Goal: Check status: Check status

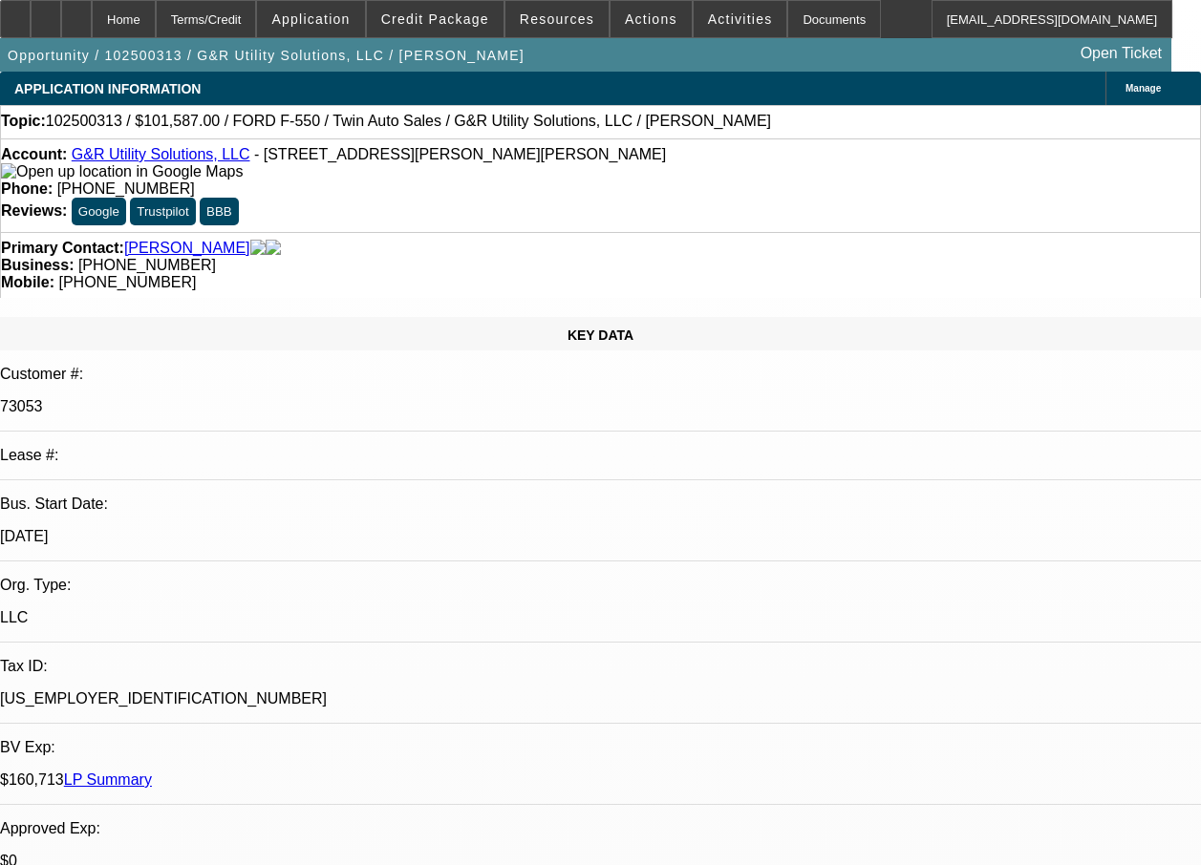
select select "0"
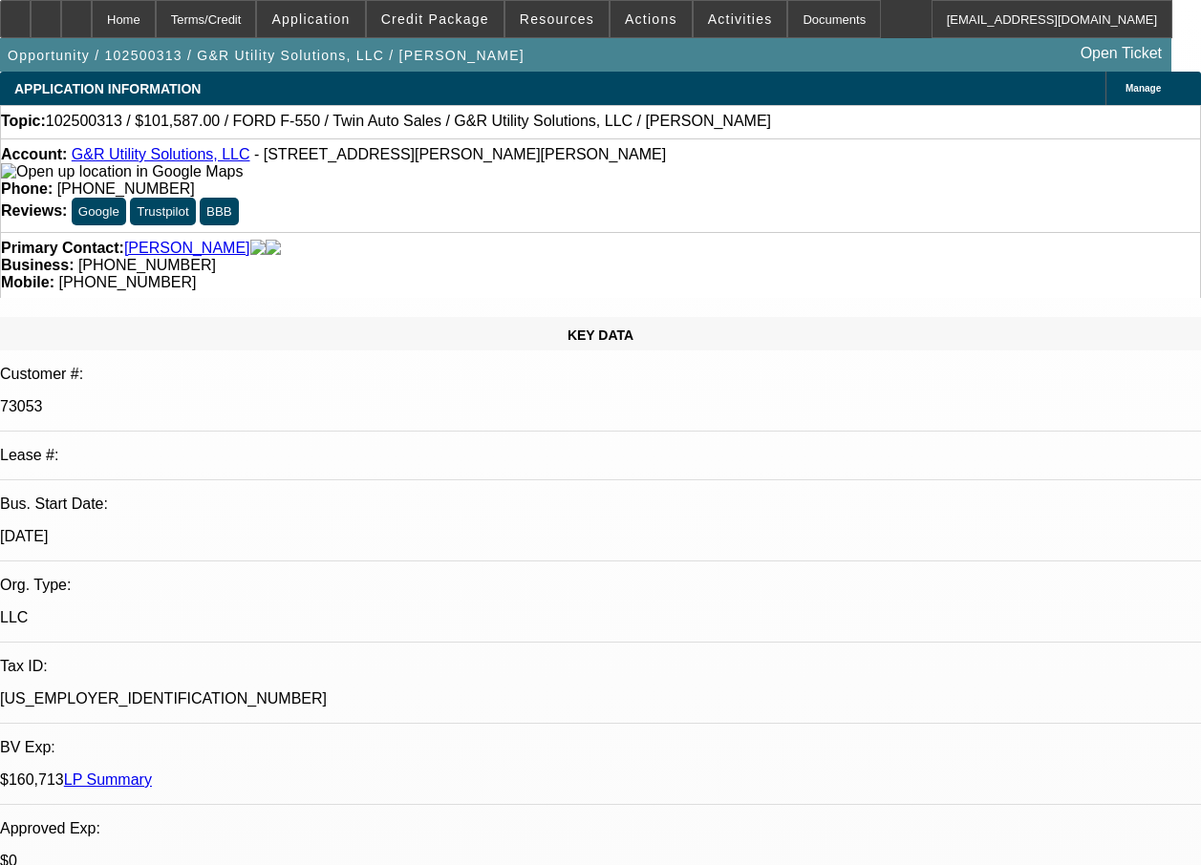
select select "0"
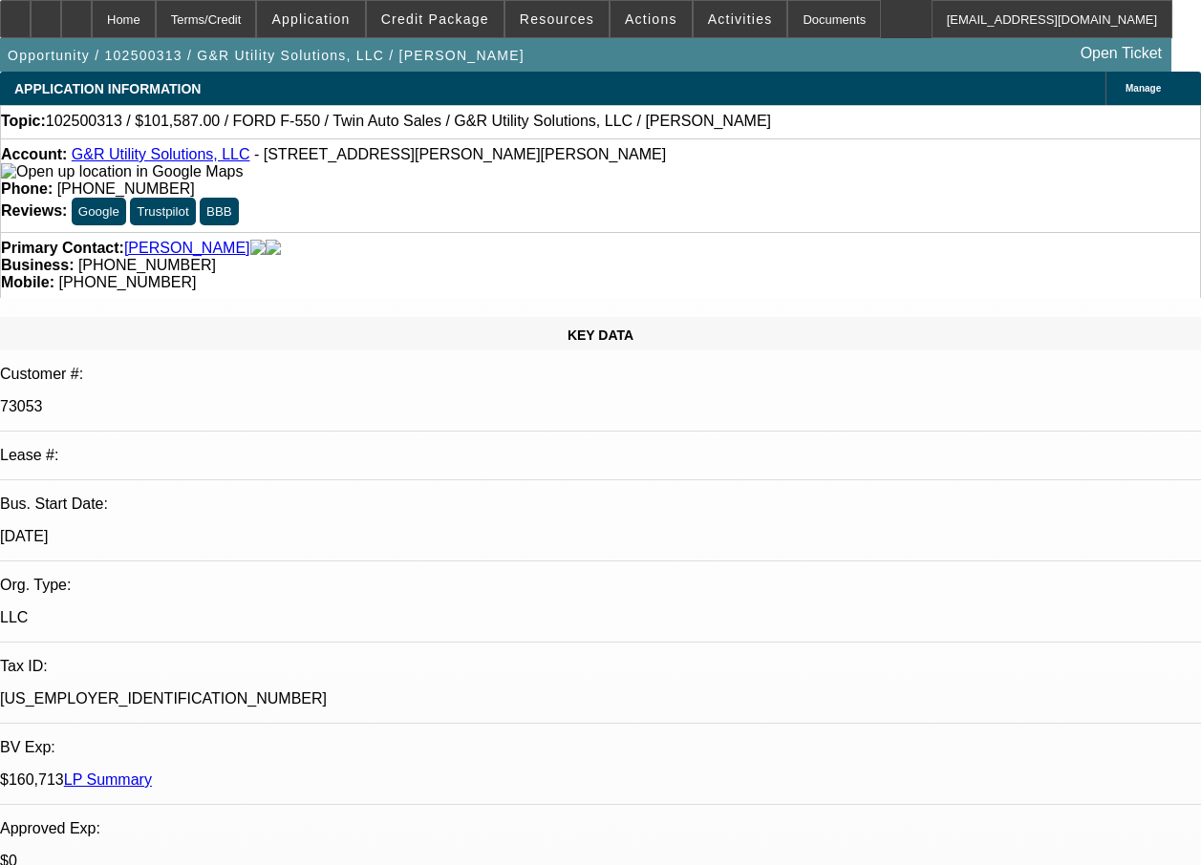
select select "0"
select select "1"
select select "6"
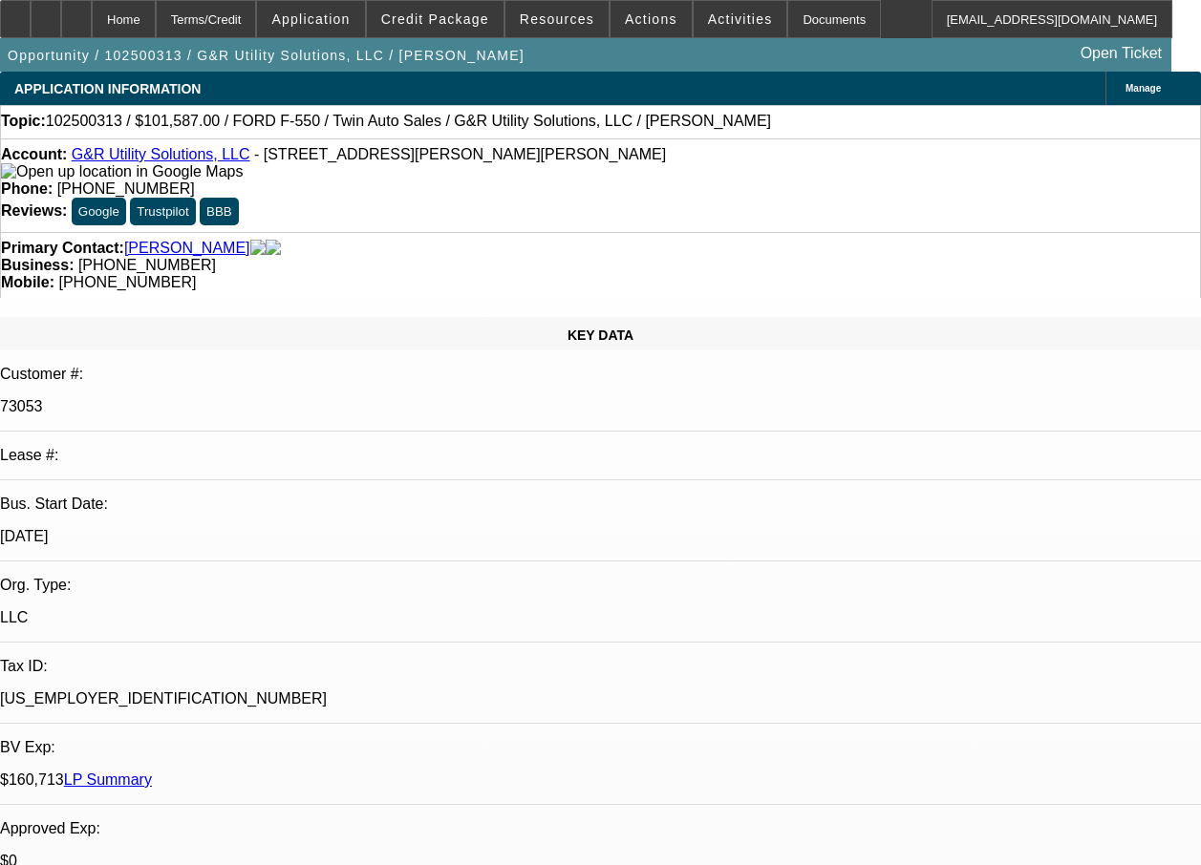
select select "1"
select select "6"
select select "1"
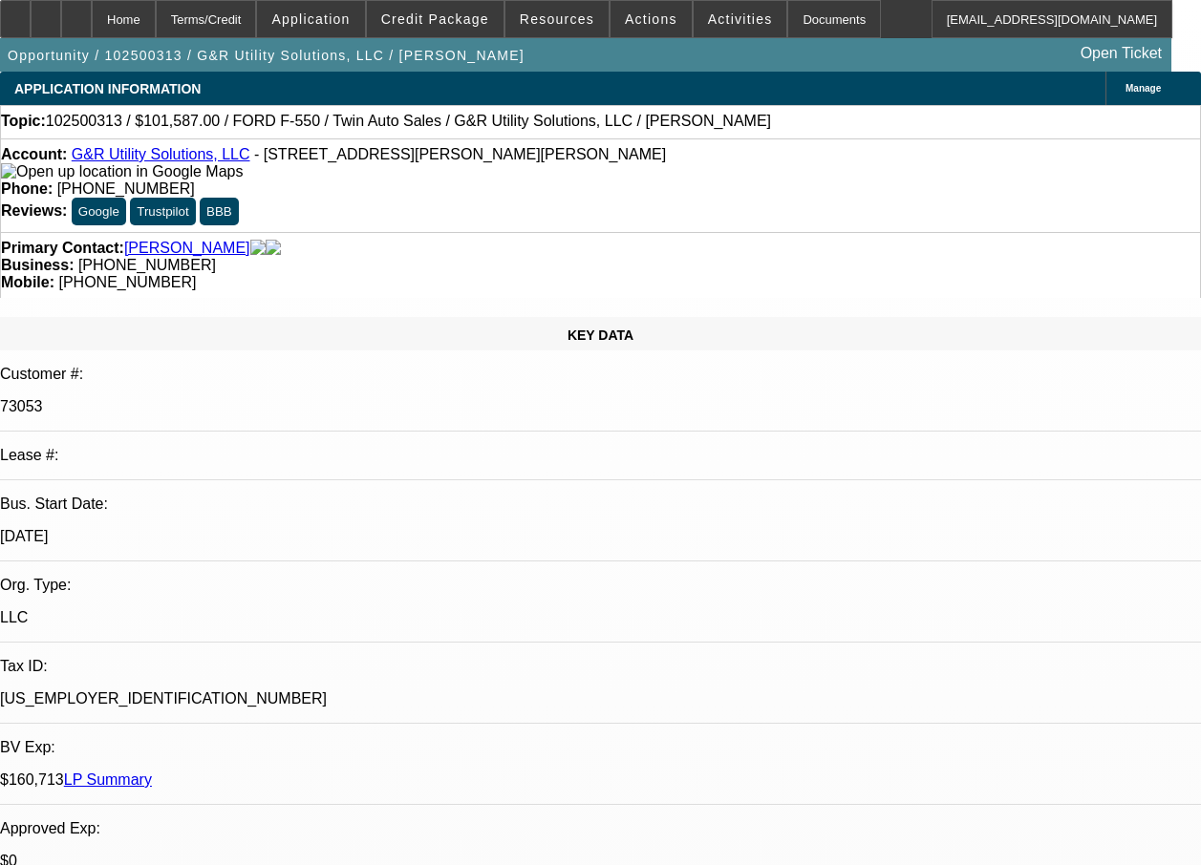
select select "6"
select select "1"
select select "6"
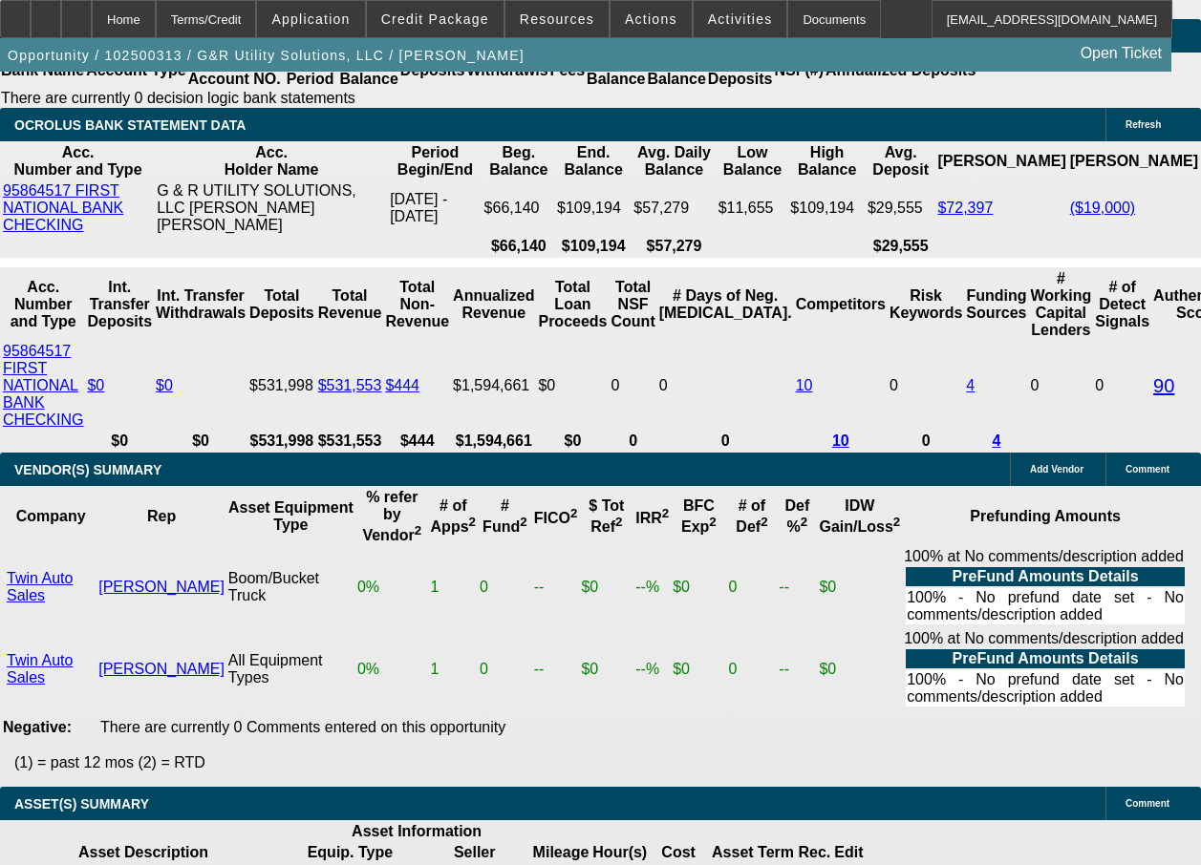
scroll to position [4053, 0]
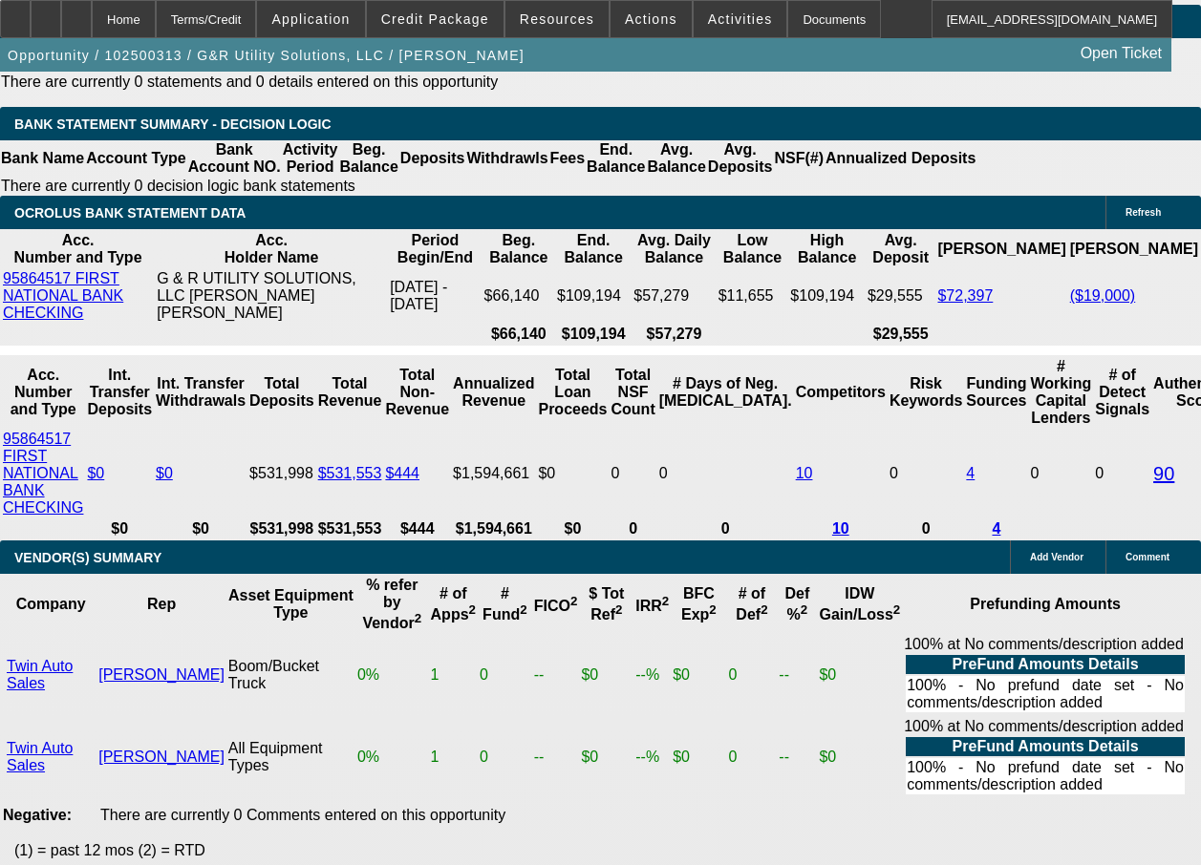
select select "0"
select select "6"
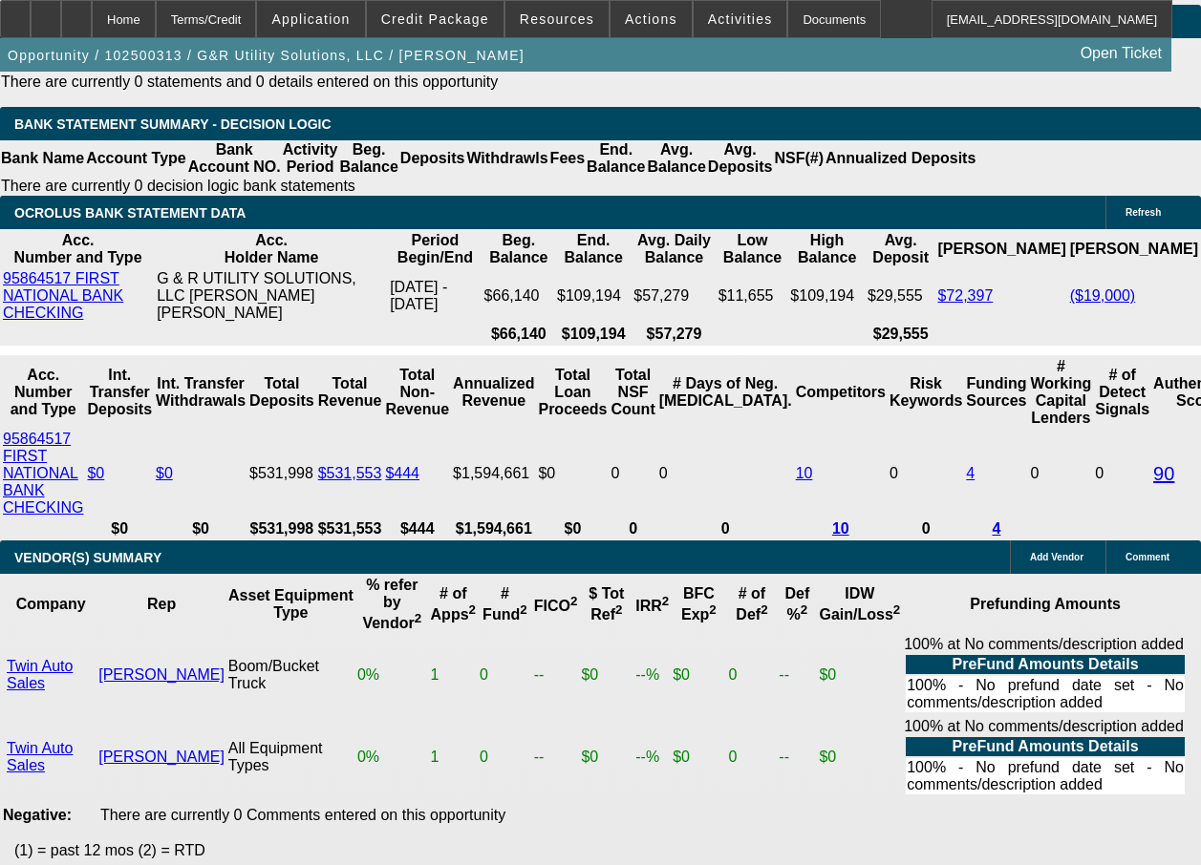
select select "0"
select select "6"
select select "0"
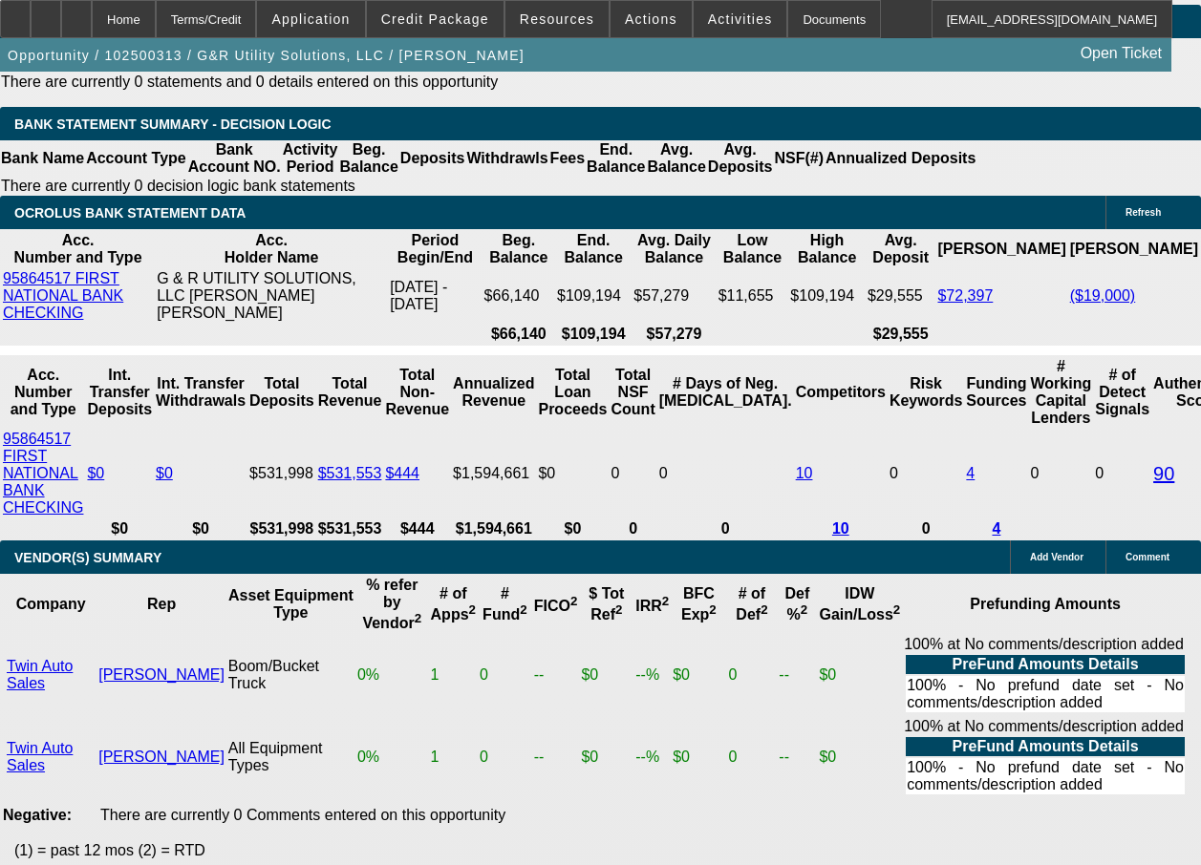
select select "0"
select select "6"
select select "0"
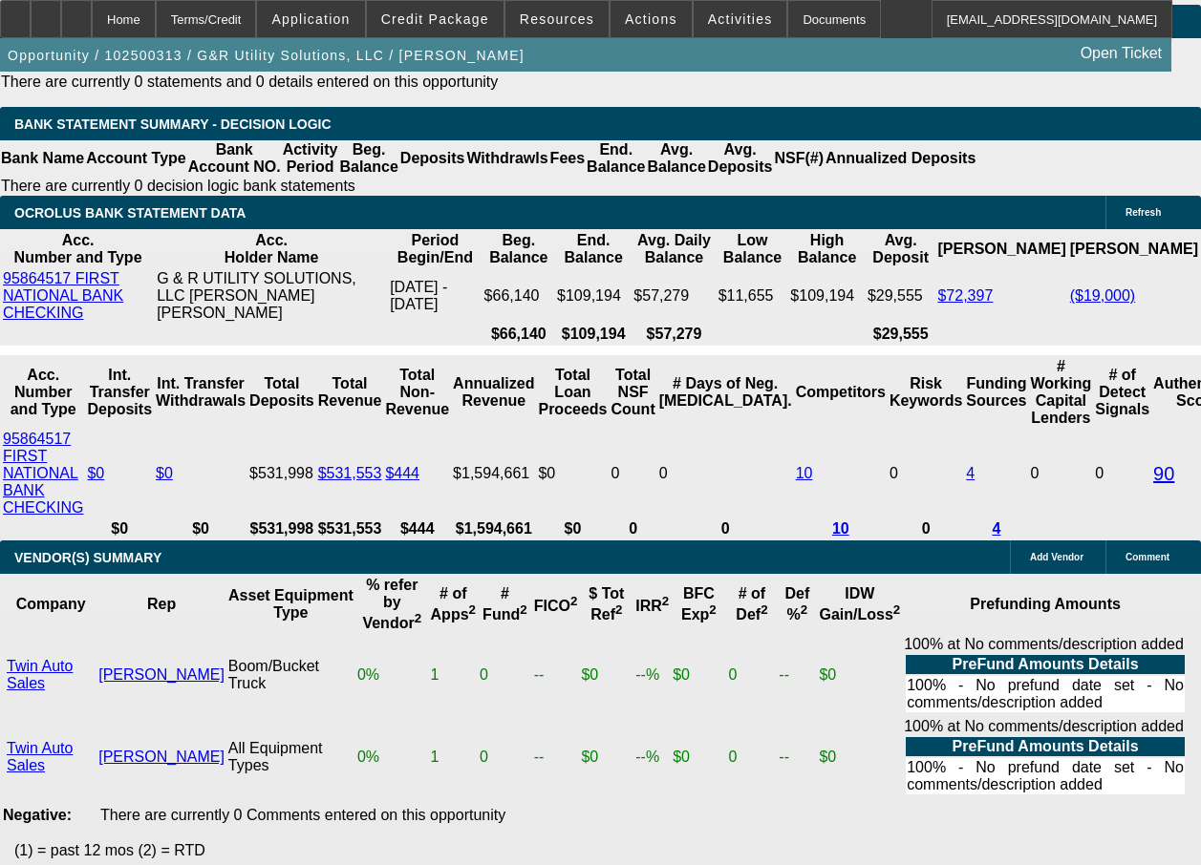
select select "0"
select select "6"
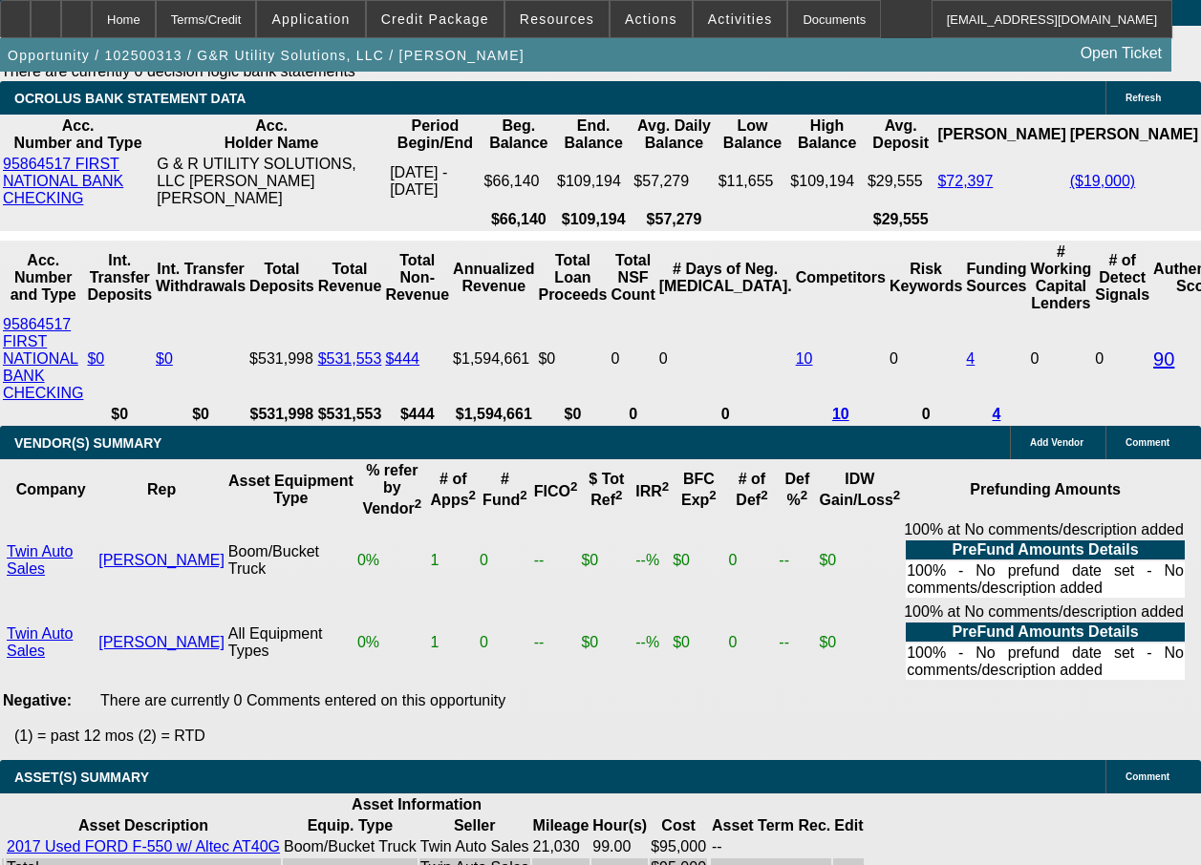
scroll to position [3944, 0]
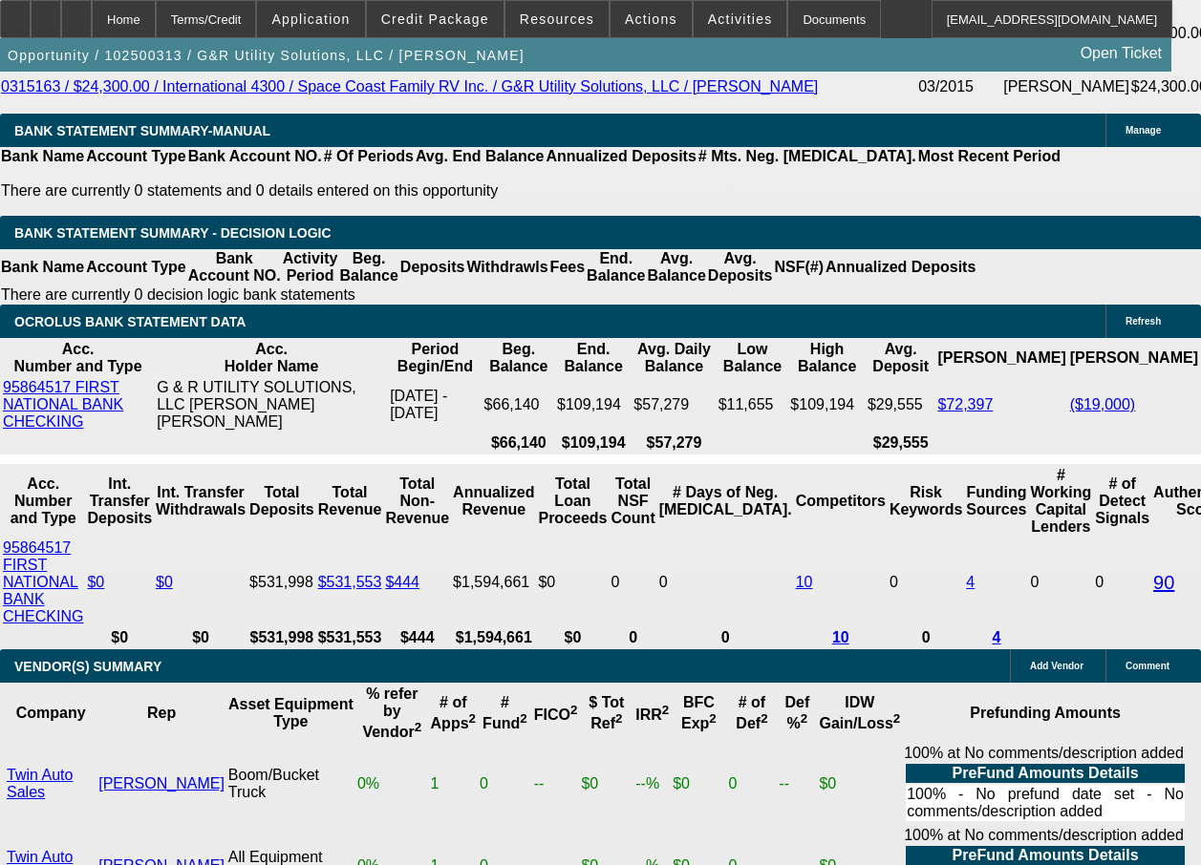
select select "0"
select select "2"
select select "0"
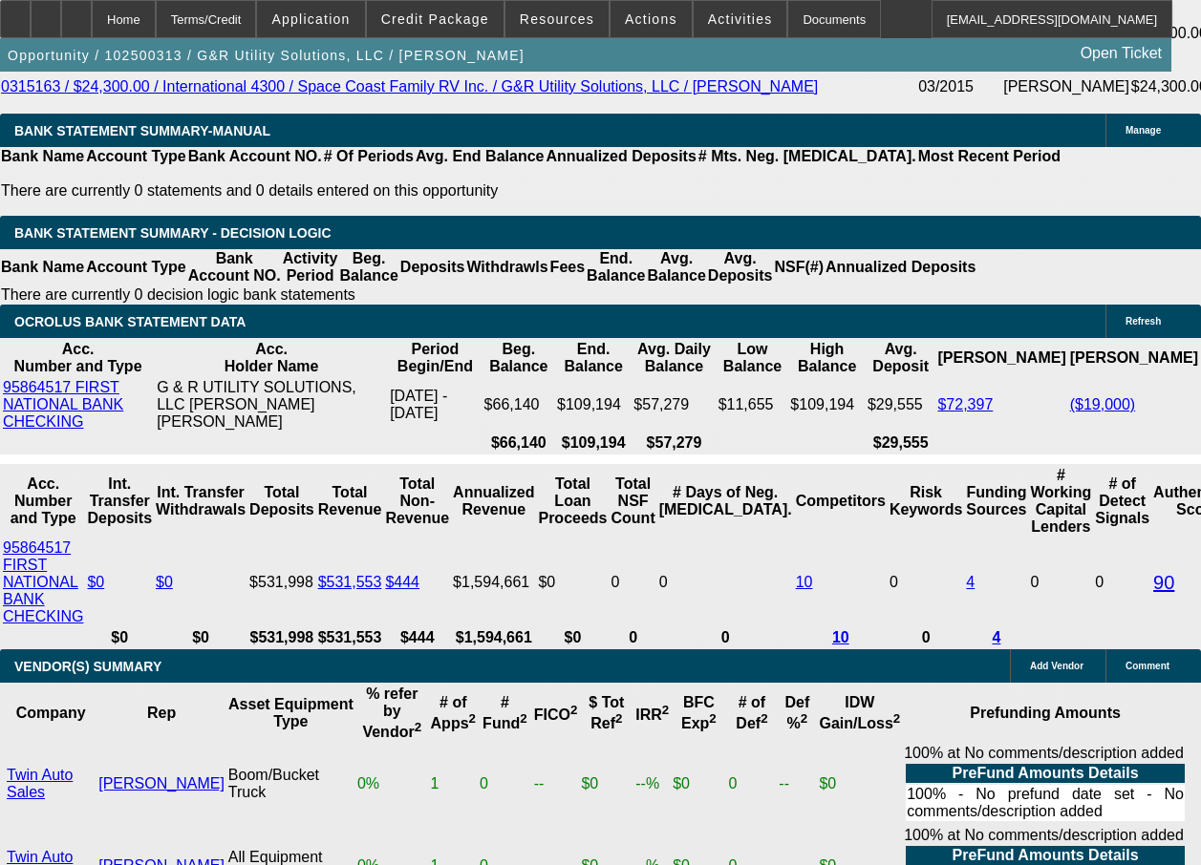
select select "6"
select select "0"
select select "2"
select select "0"
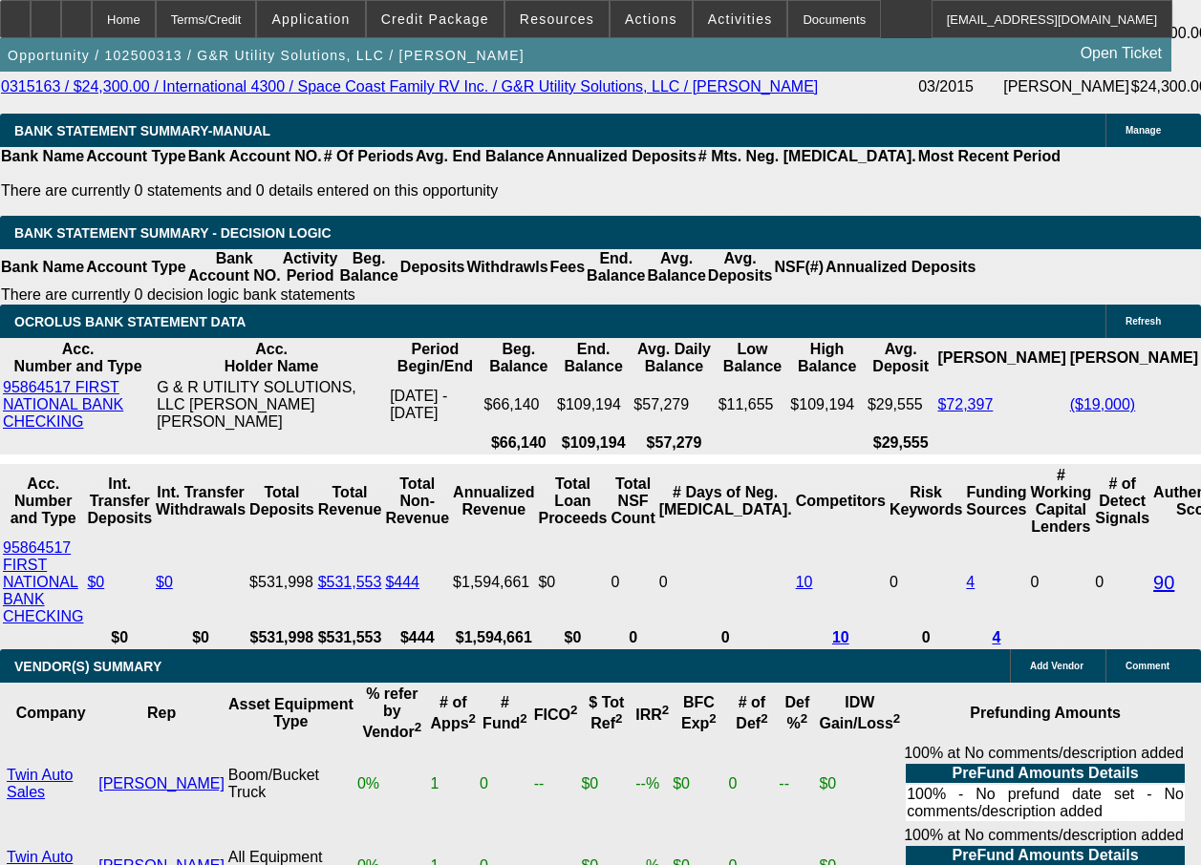
select select "6"
select select "0"
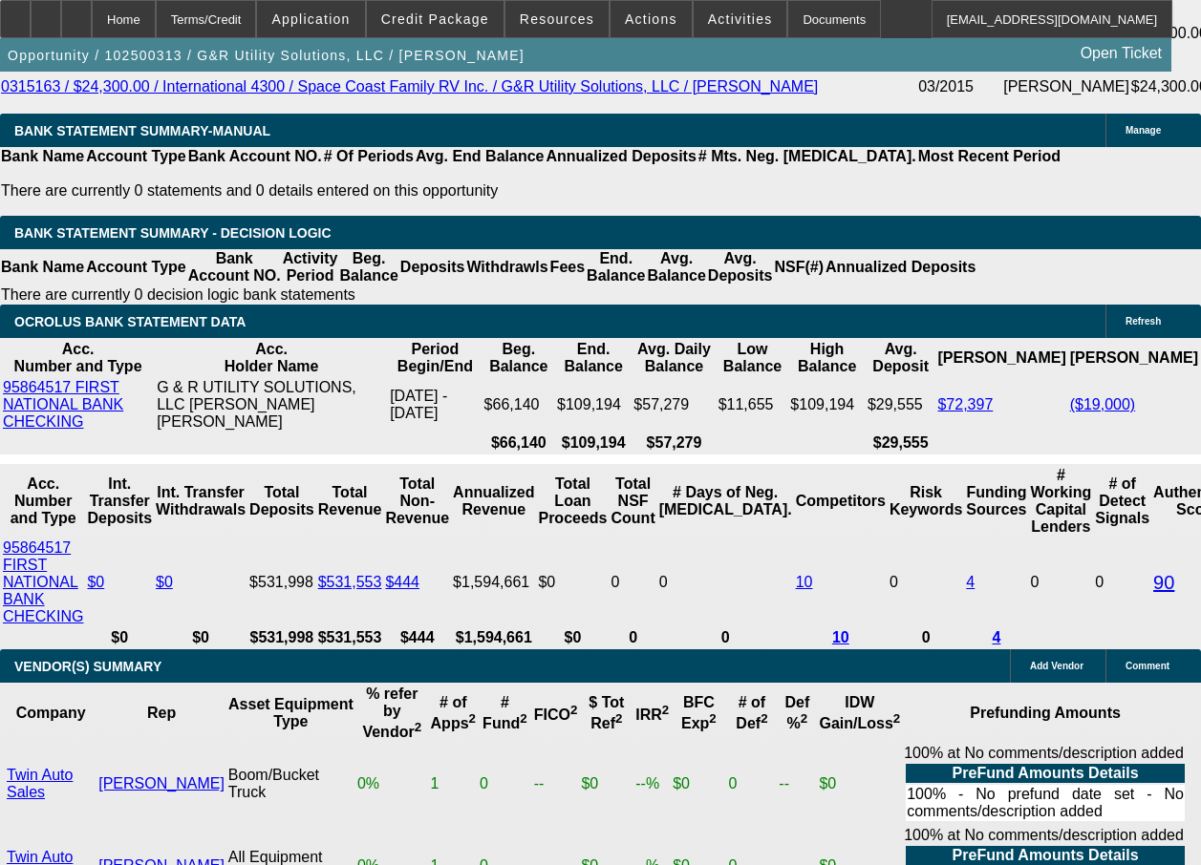
select select "6"
select select "0"
select select "6"
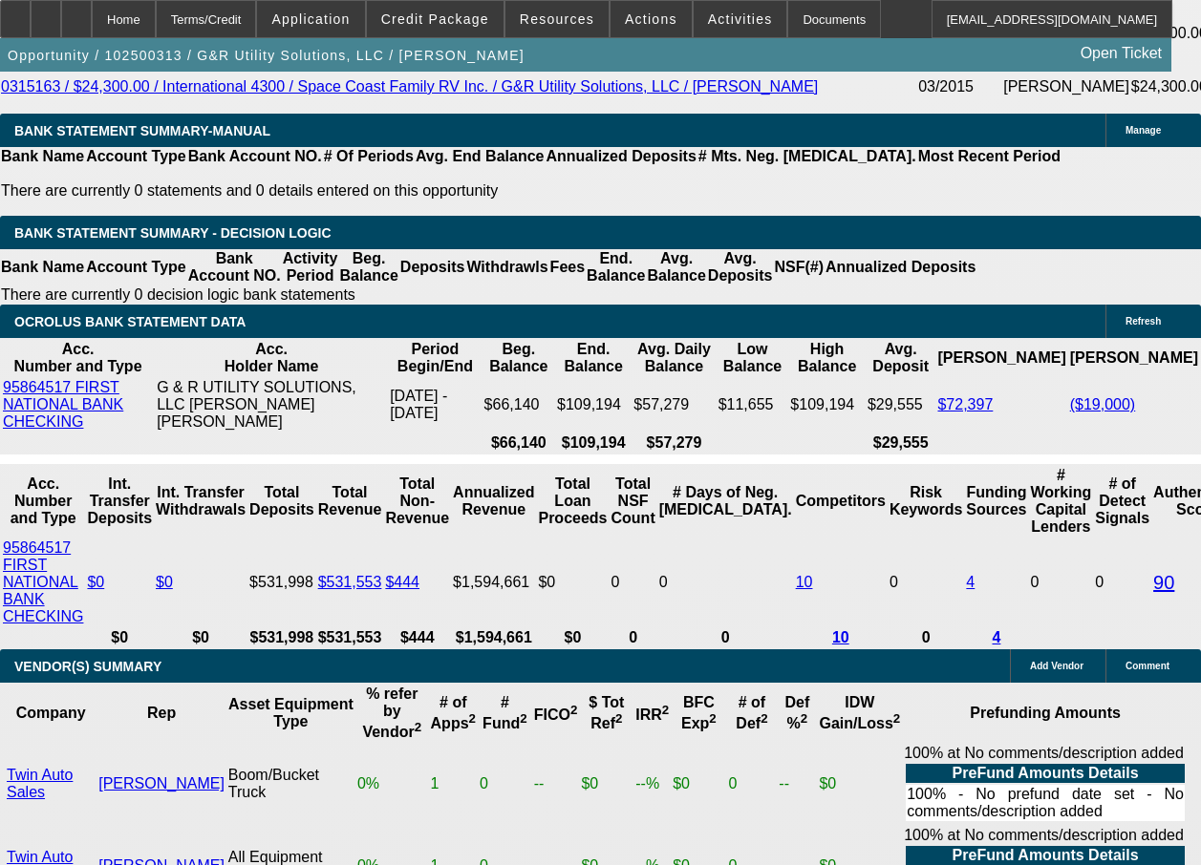
select select "0"
select select "6"
select select "0"
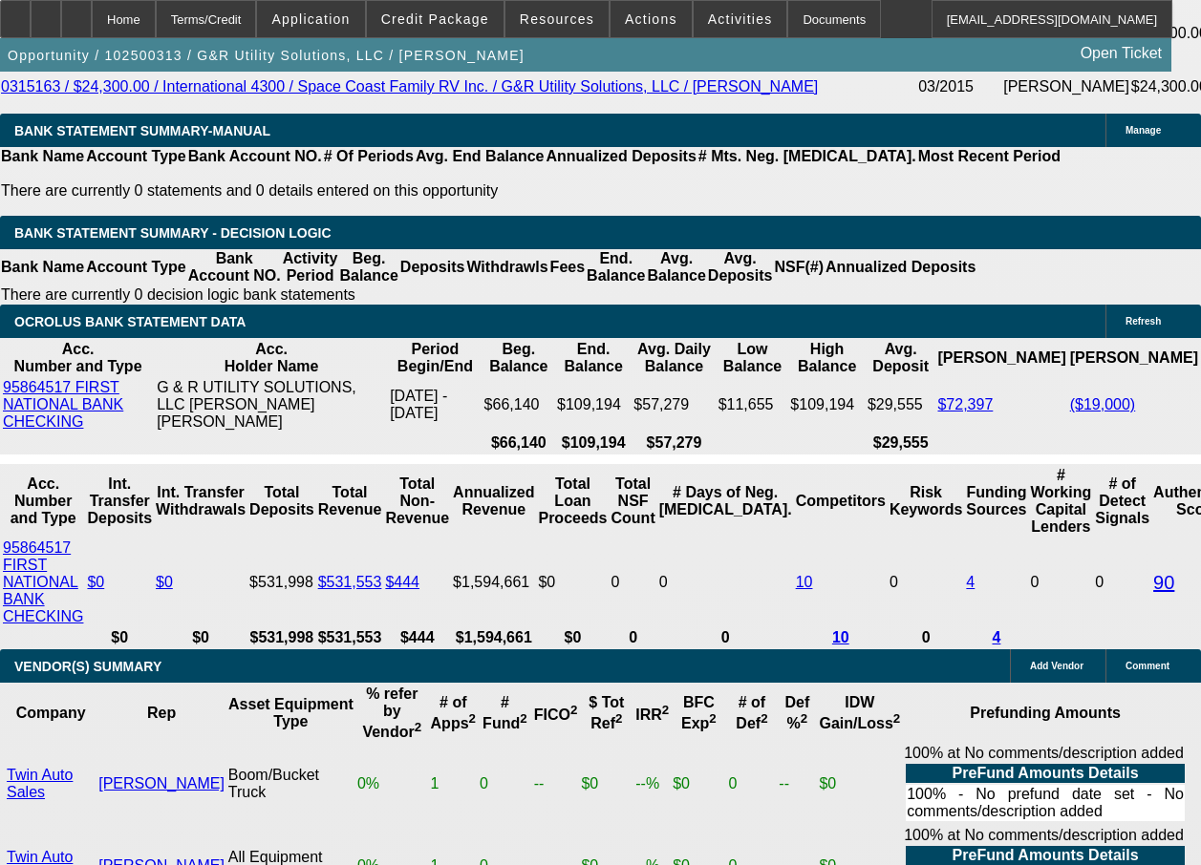
select select "0"
select select "6"
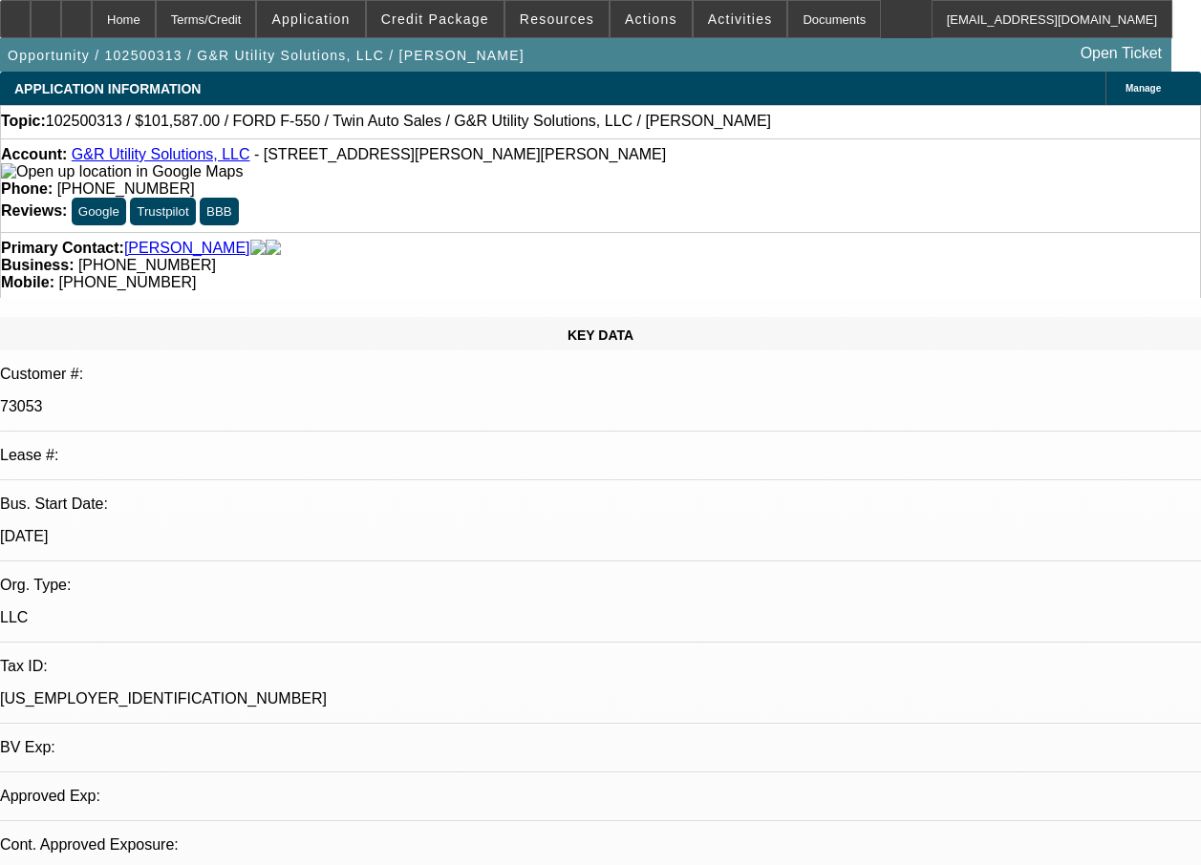
select select "0"
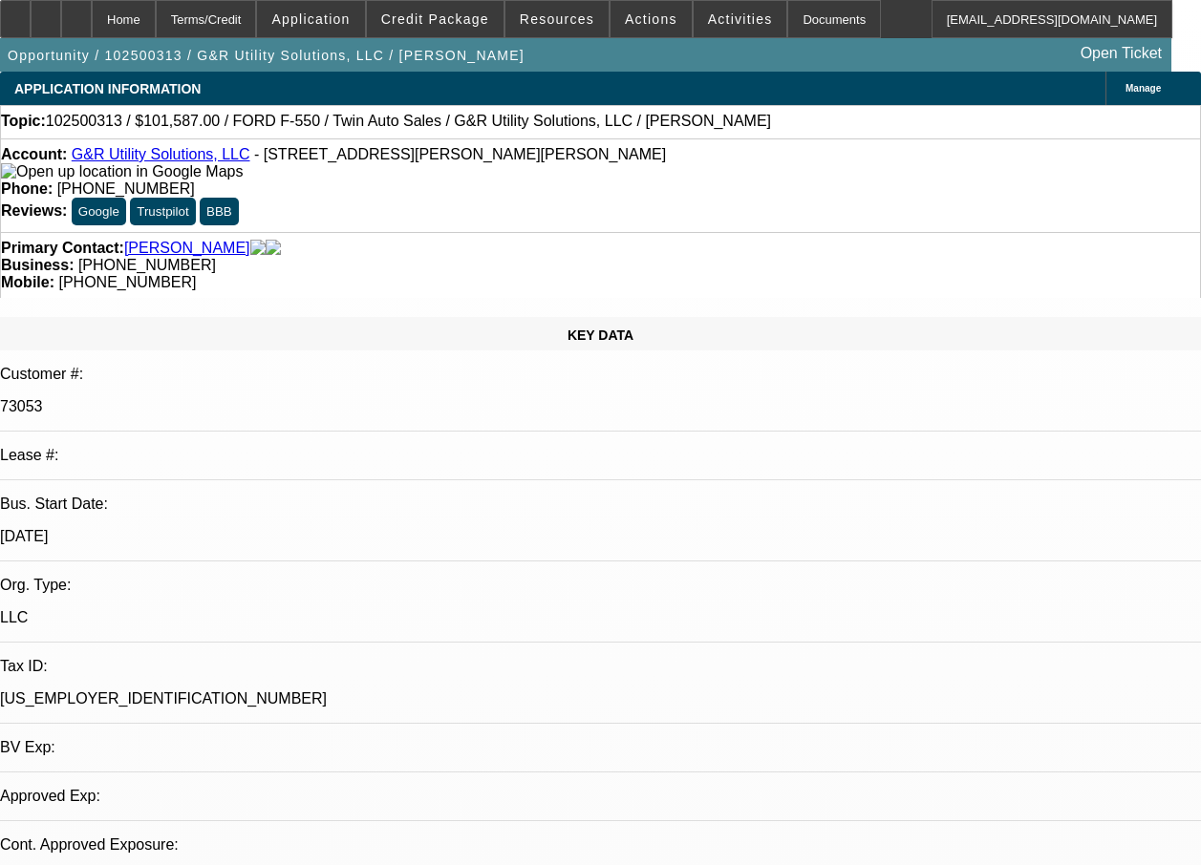
select select "0"
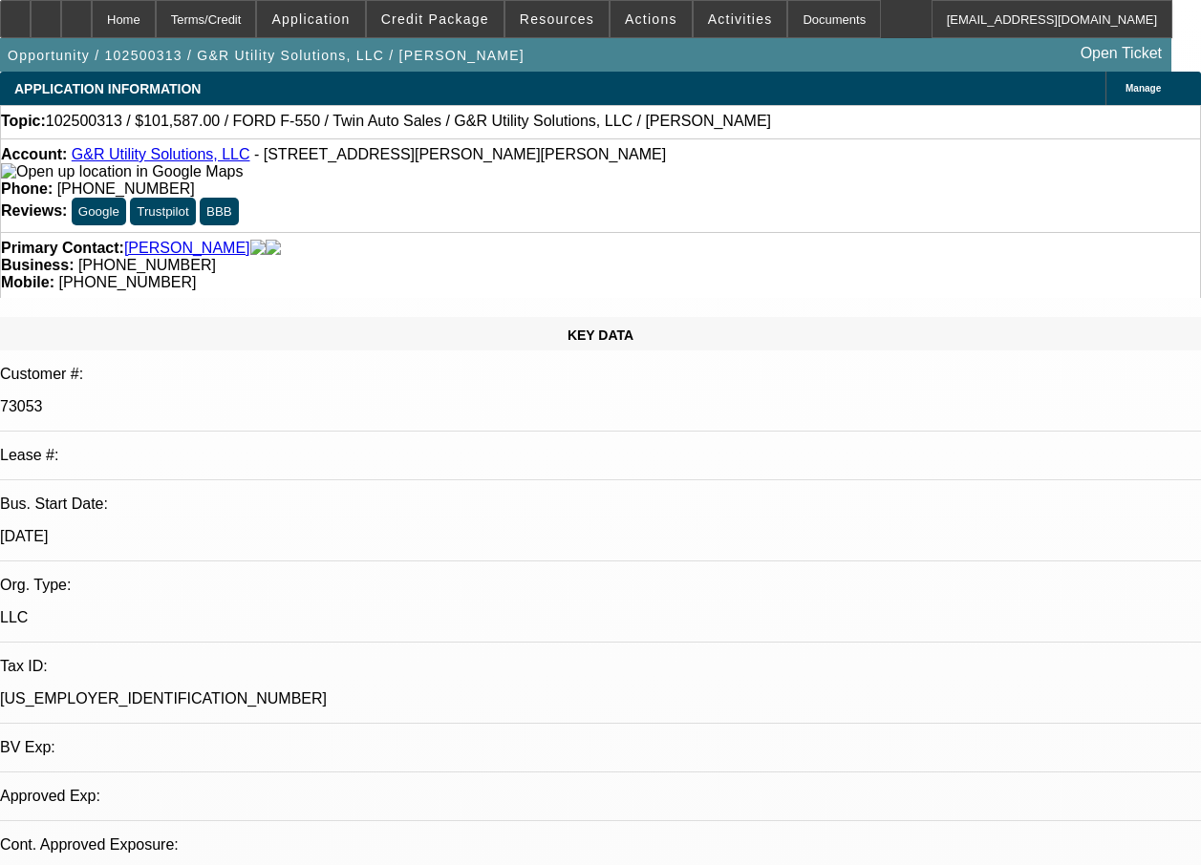
select select "0"
select select "1"
select select "6"
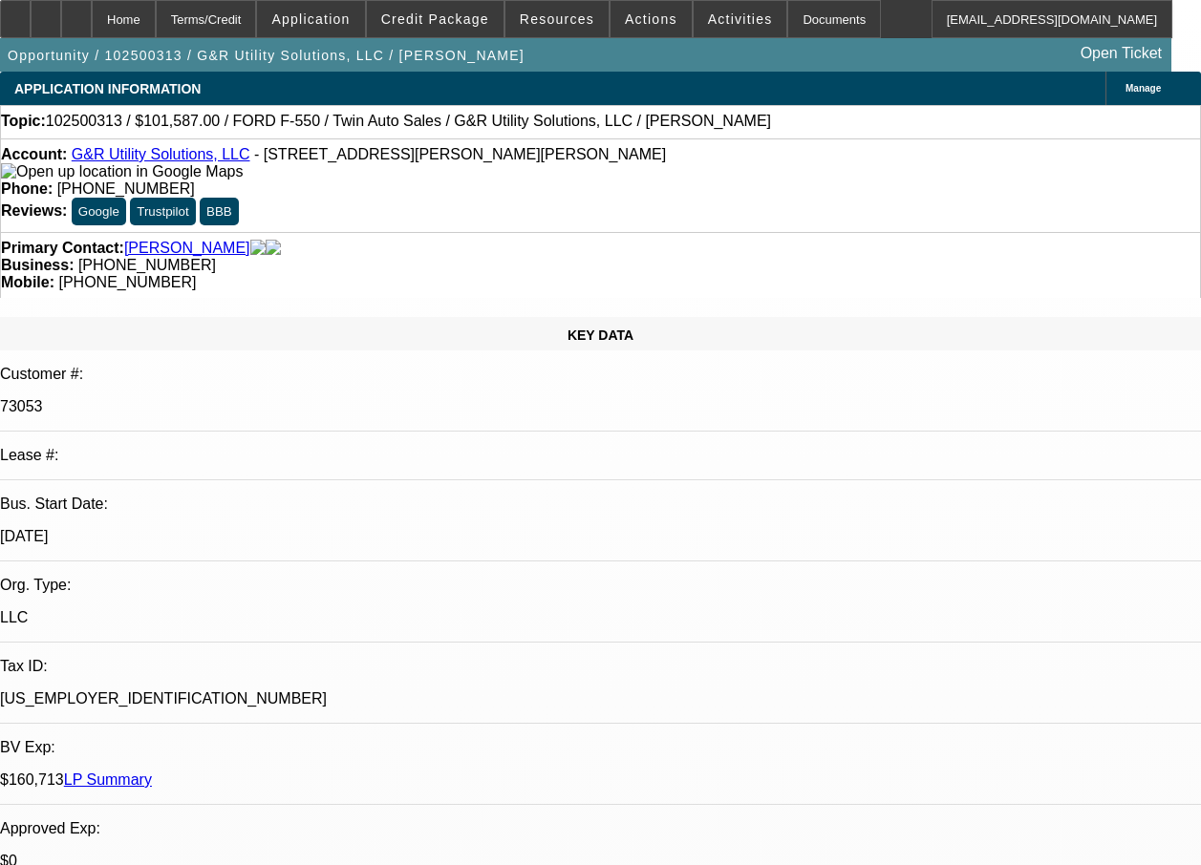
select select "1"
select select "6"
select select "1"
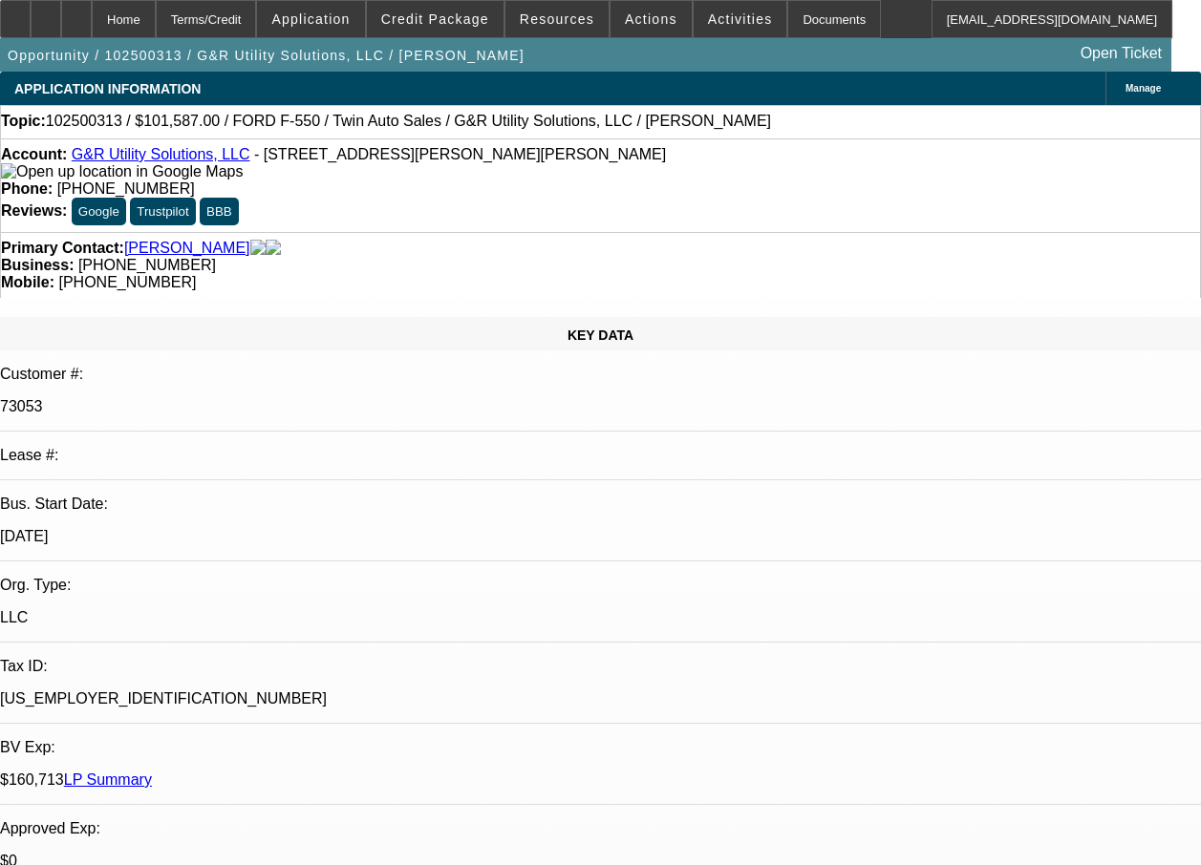
select select "6"
select select "1"
select select "6"
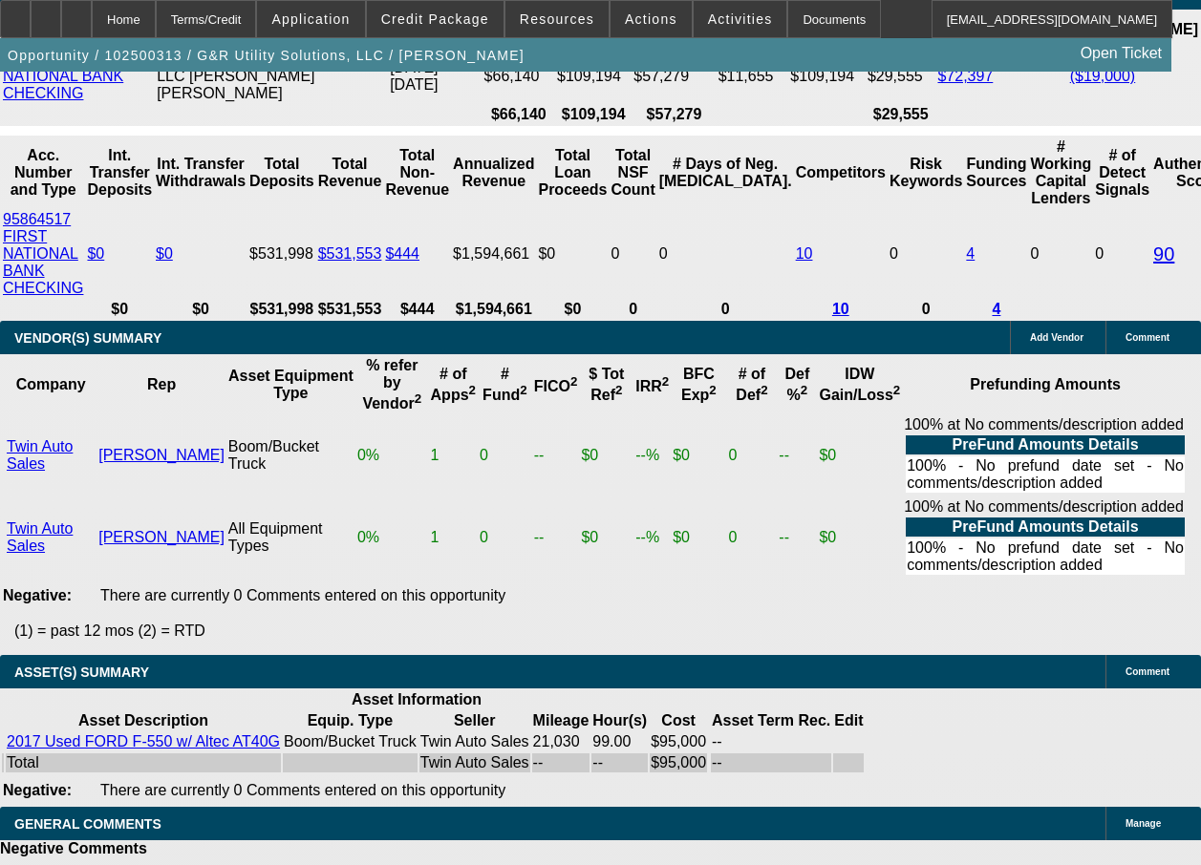
scroll to position [4290, 0]
